Goal: Information Seeking & Learning: Learn about a topic

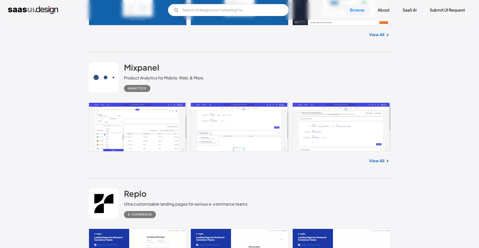
scroll to position [1313, 0]
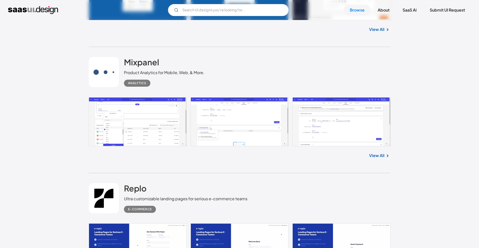
click at [381, 159] on link "View All" at bounding box center [376, 155] width 15 height 6
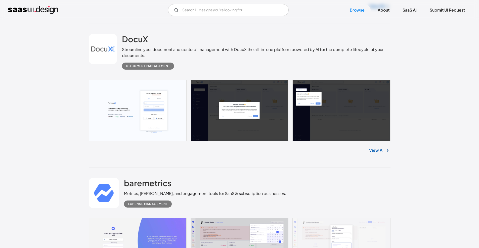
scroll to position [1729, 0]
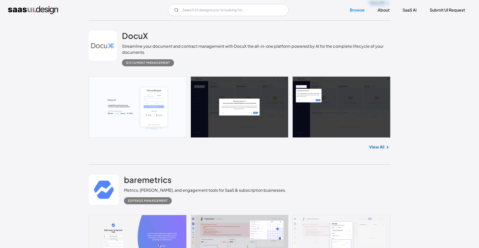
click at [375, 147] on link "View All" at bounding box center [376, 147] width 15 height 6
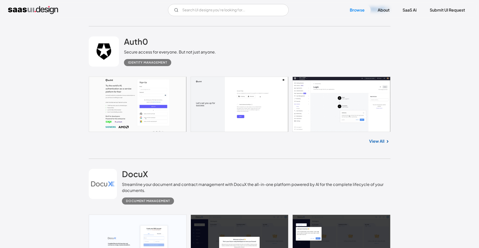
scroll to position [1585, 0]
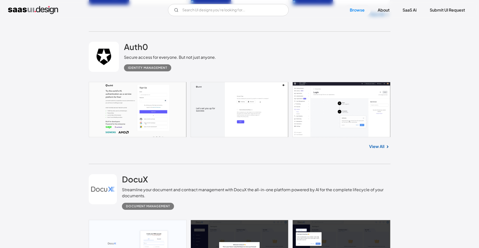
click at [376, 145] on link "View All" at bounding box center [376, 146] width 15 height 6
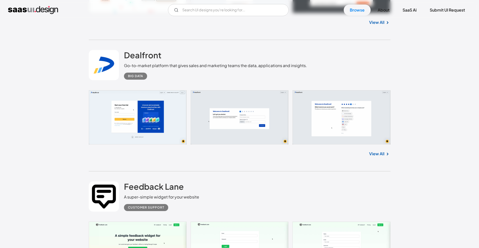
scroll to position [3194, 0]
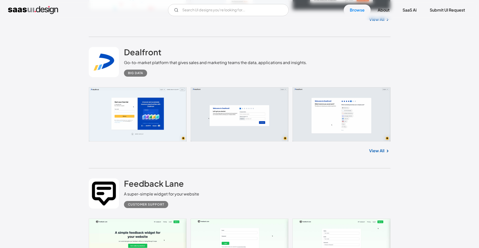
click at [373, 154] on link "View All" at bounding box center [376, 151] width 15 height 6
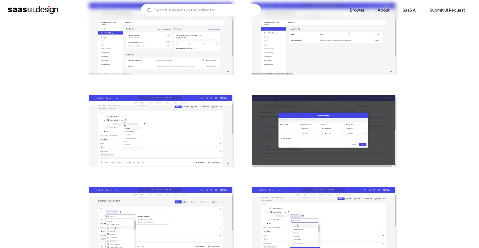
scroll to position [330, 0]
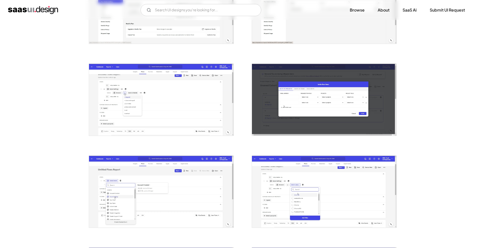
click at [157, 104] on img "open lightbox" at bounding box center [161, 100] width 144 height 72
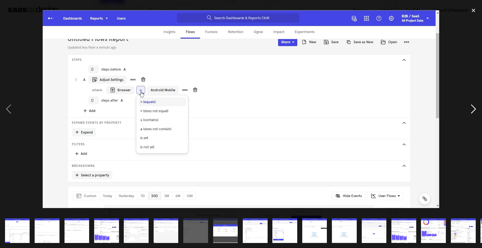
click at [475, 110] on div "next image" at bounding box center [473, 109] width 17 height 208
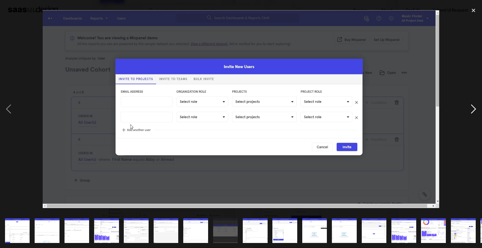
click at [475, 110] on div "next image" at bounding box center [473, 109] width 17 height 208
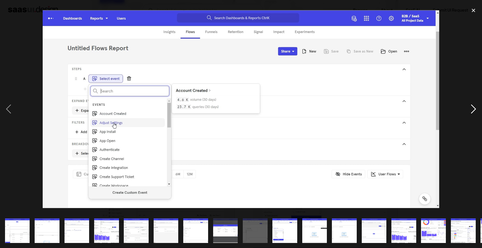
click at [475, 110] on div "next image" at bounding box center [473, 109] width 17 height 208
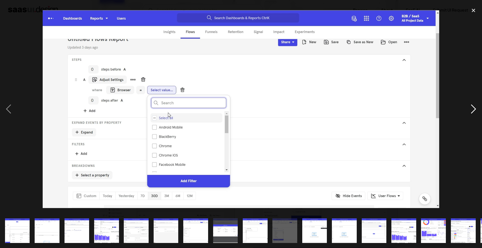
click at [475, 110] on div "next image" at bounding box center [473, 109] width 17 height 208
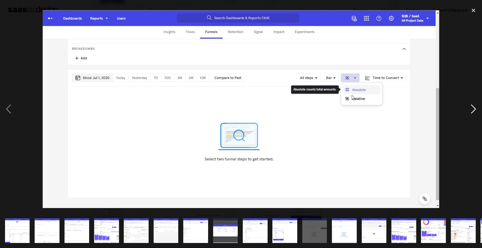
click at [475, 110] on div "next image" at bounding box center [473, 109] width 17 height 208
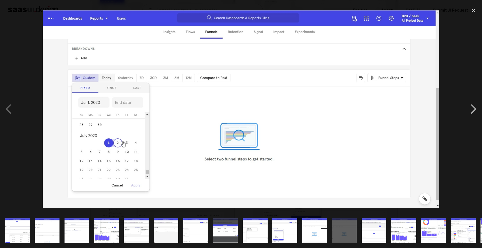
click at [475, 110] on div "next image" at bounding box center [473, 109] width 17 height 208
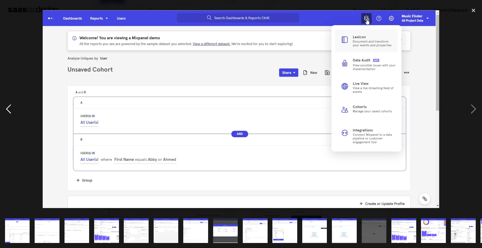
click at [7, 105] on div "previous image" at bounding box center [8, 109] width 17 height 208
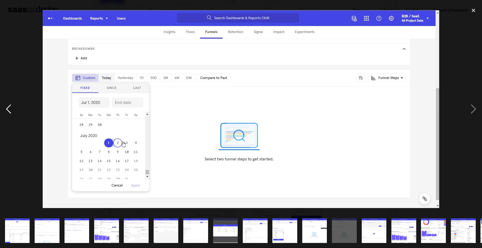
click at [7, 105] on div "previous image" at bounding box center [8, 109] width 17 height 208
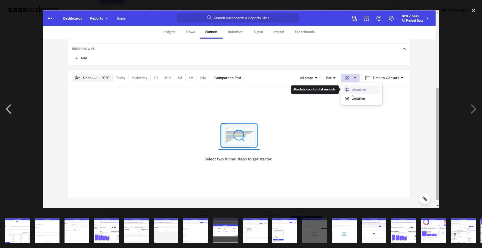
click at [7, 105] on div "previous image" at bounding box center [8, 109] width 17 height 208
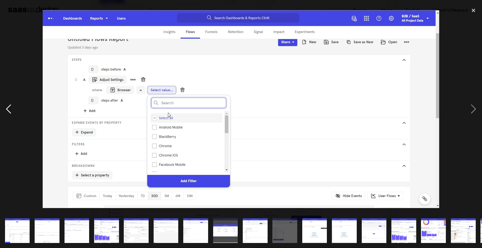
click at [7, 105] on div "previous image" at bounding box center [8, 109] width 17 height 208
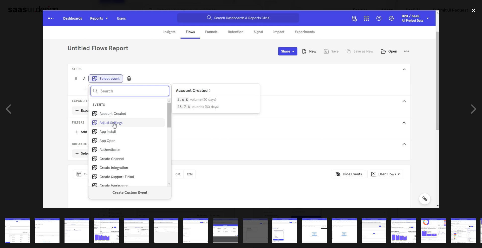
click at [478, 13] on div "close lightbox" at bounding box center [473, 10] width 17 height 11
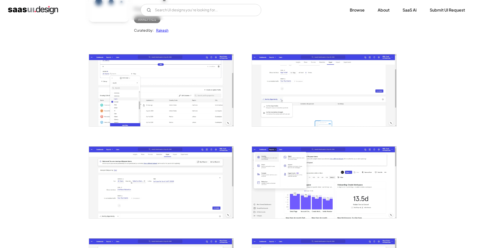
scroll to position [0, 0]
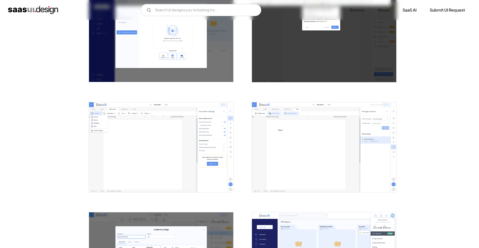
scroll to position [355, 0]
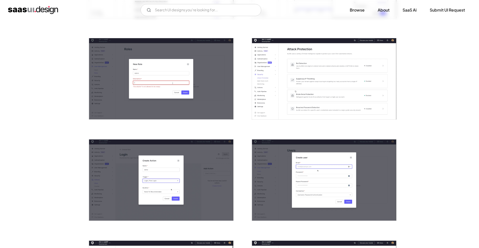
scroll to position [486, 0]
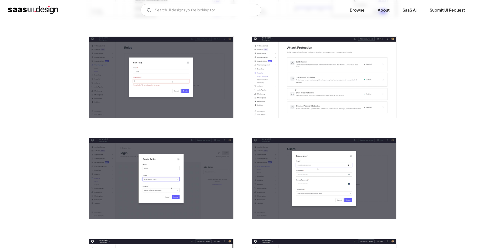
click at [280, 99] on img "open lightbox" at bounding box center [324, 77] width 144 height 81
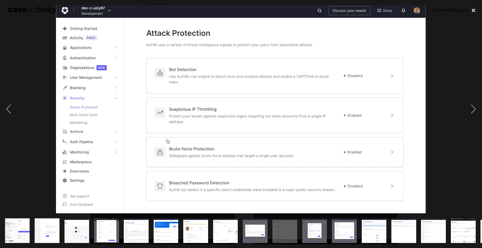
click at [476, 9] on div "close lightbox" at bounding box center [473, 10] width 17 height 11
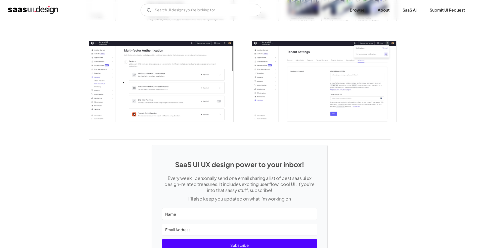
scroll to position [1192, 0]
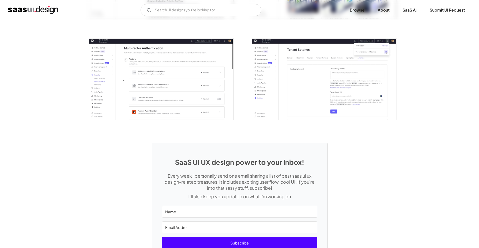
click at [174, 80] on img "open lightbox" at bounding box center [161, 79] width 144 height 81
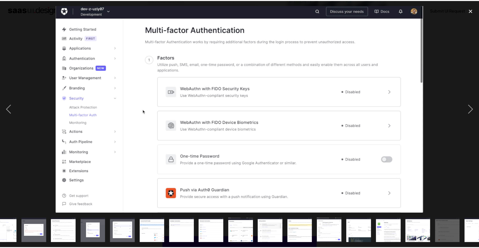
scroll to position [0, 237]
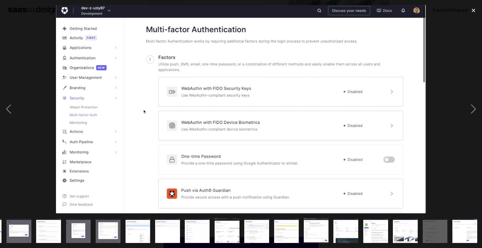
click at [458, 105] on div at bounding box center [241, 109] width 482 height 208
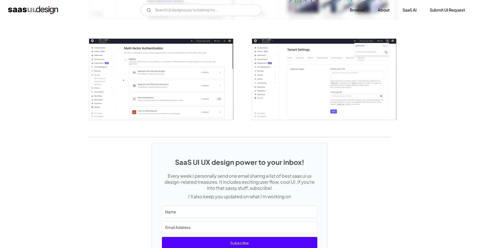
scroll to position [0, 0]
click at [298, 93] on img "open lightbox" at bounding box center [324, 79] width 144 height 81
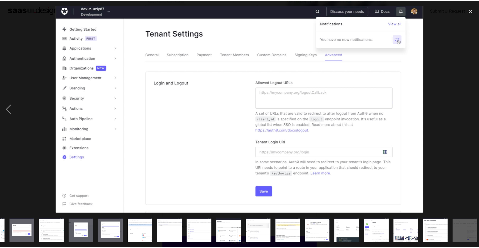
scroll to position [0, 237]
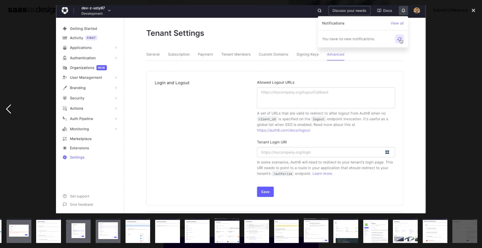
click at [6, 107] on div "previous image" at bounding box center [8, 109] width 17 height 208
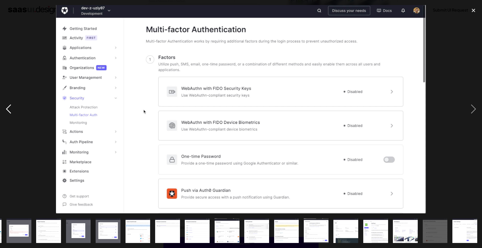
click at [6, 107] on div "previous image" at bounding box center [8, 109] width 17 height 208
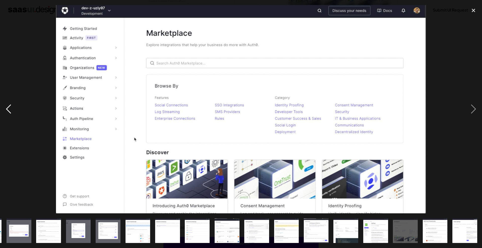
click at [6, 107] on div "previous image" at bounding box center [8, 109] width 17 height 208
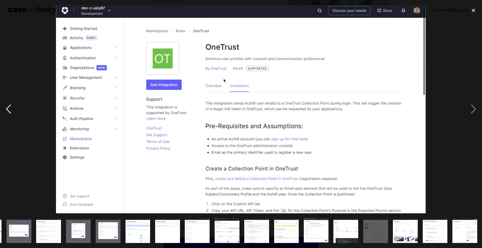
click at [6, 107] on div "previous image" at bounding box center [8, 109] width 17 height 208
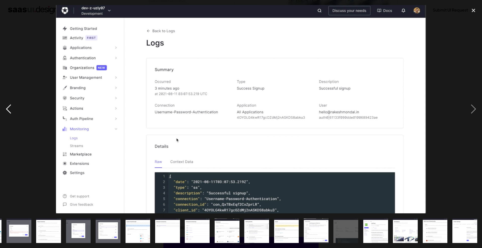
click at [6, 107] on div "previous image" at bounding box center [8, 109] width 17 height 208
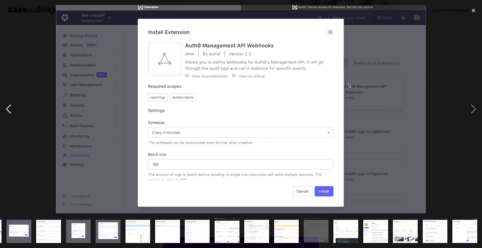
click at [6, 107] on div "previous image" at bounding box center [8, 109] width 17 height 208
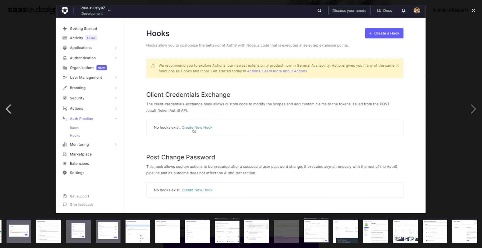
click at [6, 107] on div "previous image" at bounding box center [8, 109] width 17 height 208
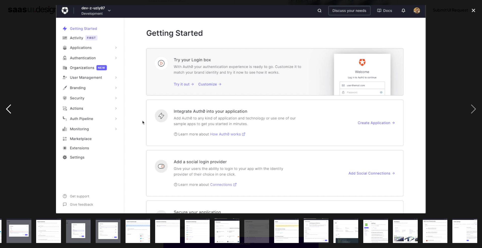
click at [6, 107] on div "previous image" at bounding box center [8, 109] width 17 height 208
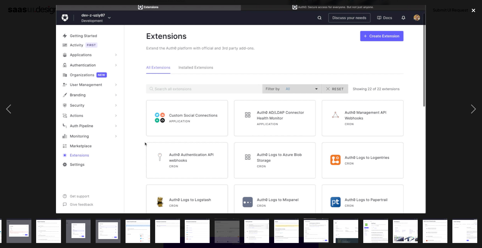
click at [474, 12] on div "close lightbox" at bounding box center [473, 10] width 17 height 11
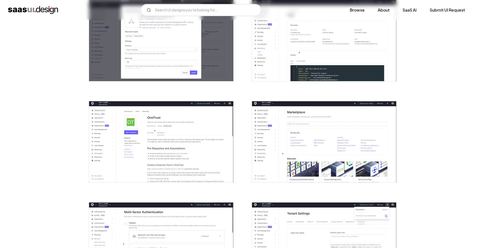
scroll to position [1026, 0]
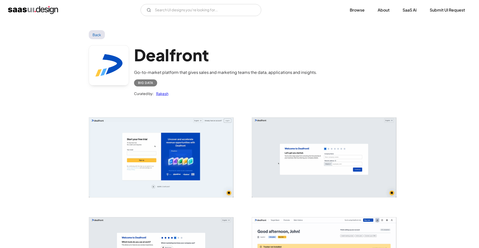
click at [174, 145] on img "open lightbox" at bounding box center [161, 158] width 144 height 80
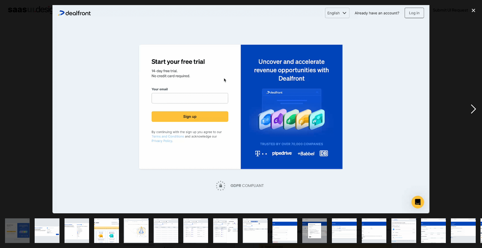
click at [478, 112] on div "next image" at bounding box center [473, 109] width 17 height 208
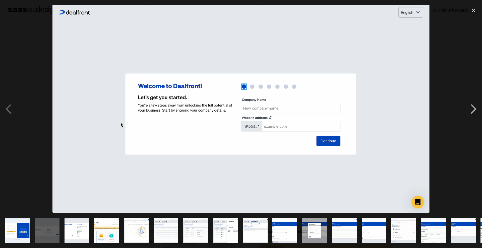
click at [478, 112] on div "next image" at bounding box center [473, 109] width 17 height 208
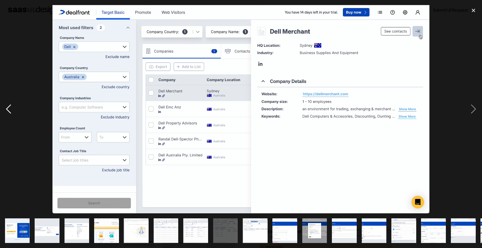
click at [8, 109] on div "previous image" at bounding box center [8, 109] width 17 height 208
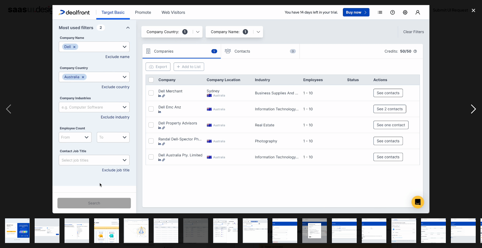
click at [465, 110] on div "next image" at bounding box center [473, 109] width 17 height 208
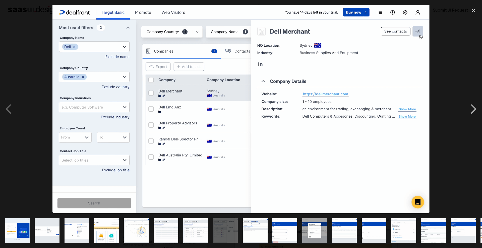
click at [472, 112] on div "next image" at bounding box center [473, 109] width 17 height 208
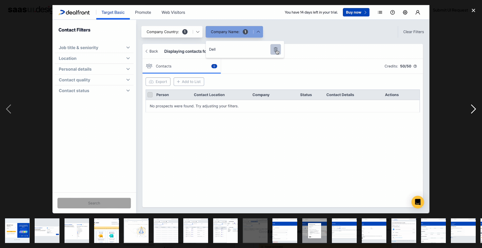
click at [472, 111] on div "next image" at bounding box center [473, 109] width 17 height 208
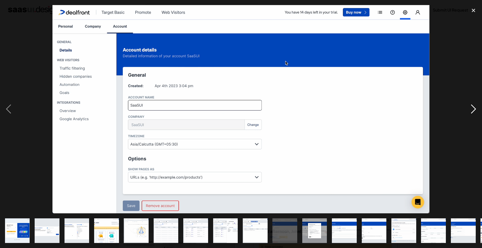
click at [478, 113] on div "next image" at bounding box center [473, 109] width 17 height 208
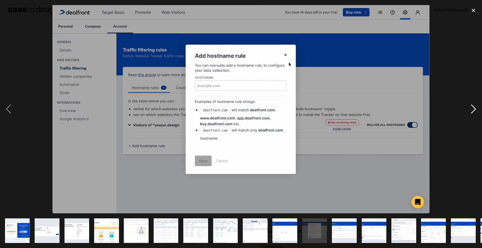
click at [478, 112] on div "next image" at bounding box center [473, 109] width 17 height 208
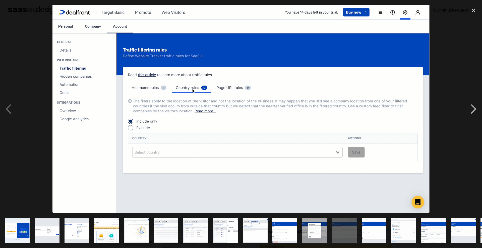
click at [478, 112] on div "next image" at bounding box center [473, 109] width 17 height 208
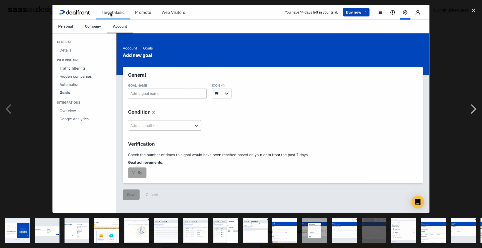
click at [478, 112] on div "next image" at bounding box center [473, 109] width 17 height 208
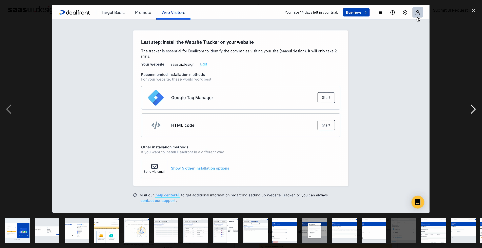
click at [478, 112] on div "next image" at bounding box center [473, 109] width 17 height 208
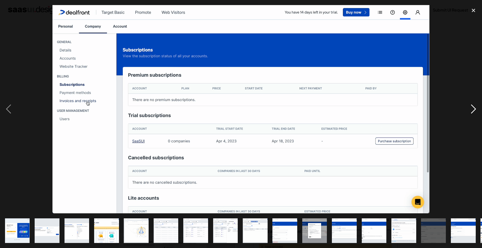
click at [478, 112] on div "next image" at bounding box center [473, 109] width 17 height 208
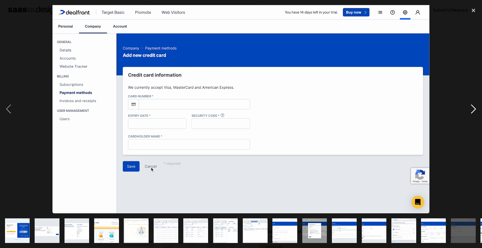
click at [478, 112] on div "next image" at bounding box center [473, 109] width 17 height 208
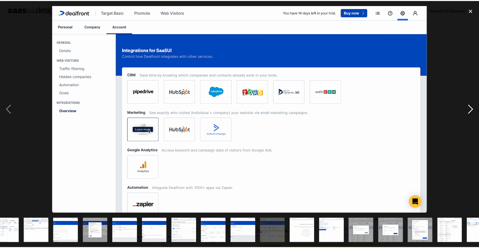
scroll to position [0, 237]
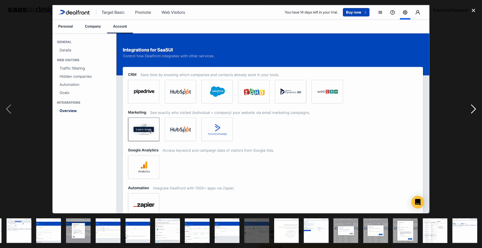
click at [478, 112] on div "next image" at bounding box center [473, 109] width 17 height 208
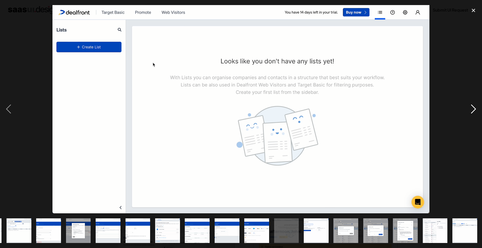
click at [478, 112] on div "next image" at bounding box center [473, 109] width 17 height 208
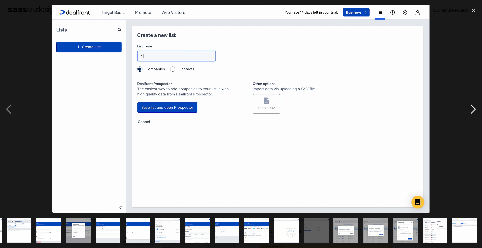
click at [478, 112] on div "next image" at bounding box center [473, 109] width 17 height 208
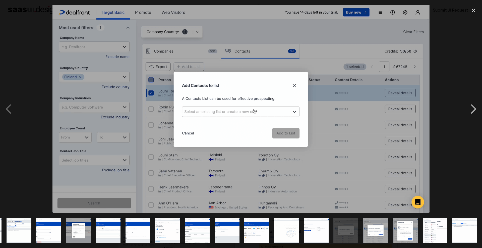
click at [478, 112] on div "next image" at bounding box center [473, 109] width 17 height 208
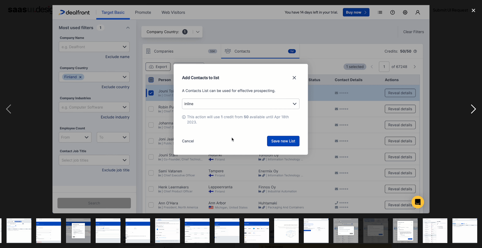
click at [478, 112] on div "next image" at bounding box center [473, 109] width 17 height 208
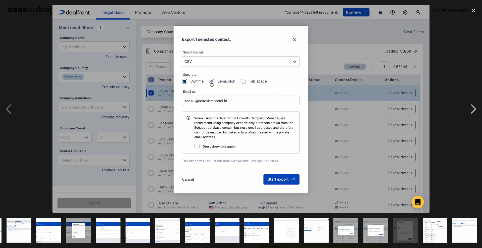
click at [478, 112] on div "next image" at bounding box center [473, 109] width 17 height 208
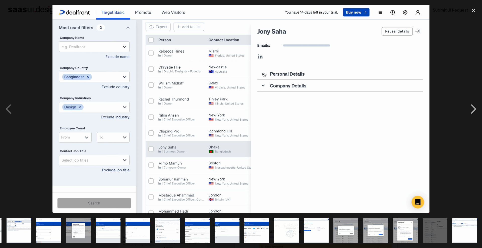
click at [478, 112] on div "next image" at bounding box center [473, 109] width 17 height 208
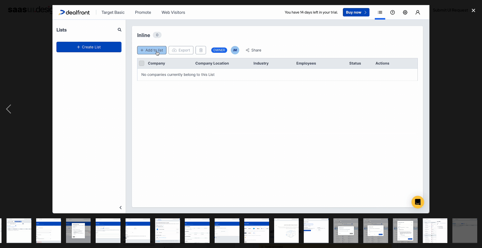
click at [478, 112] on div "next image" at bounding box center [473, 109] width 17 height 208
click at [477, 11] on div "close lightbox" at bounding box center [473, 10] width 17 height 11
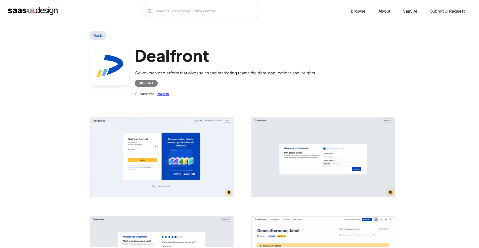
scroll to position [0, 0]
